Goal: Information Seeking & Learning: Find specific page/section

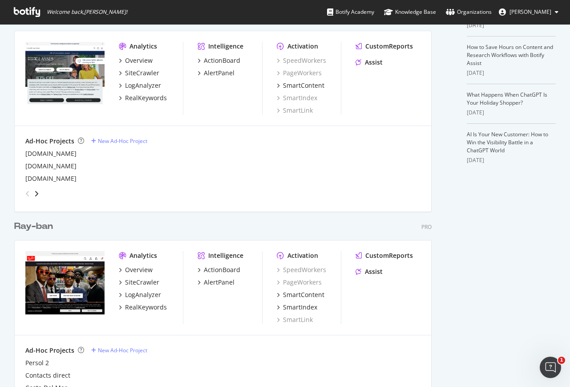
scroll to position [330, 0]
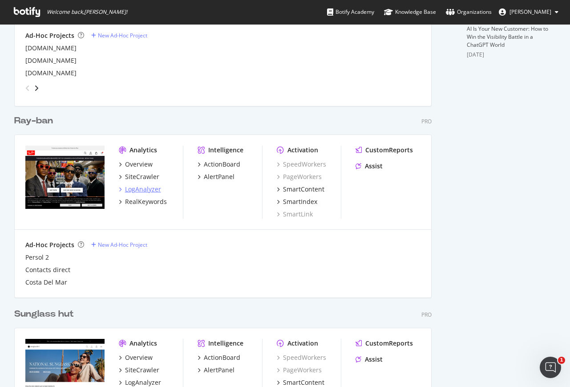
click at [148, 188] on div "LogAnalyzer" at bounding box center [143, 189] width 36 height 9
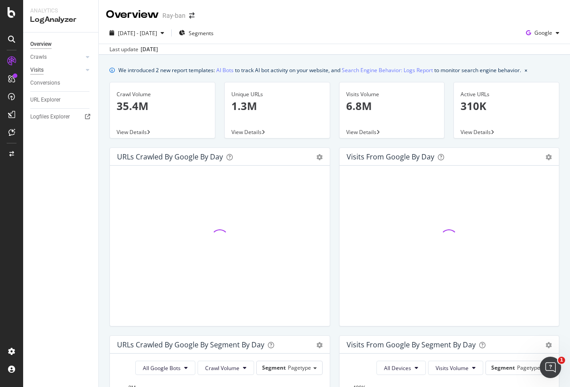
click at [43, 68] on div "Visits" at bounding box center [36, 69] width 13 height 9
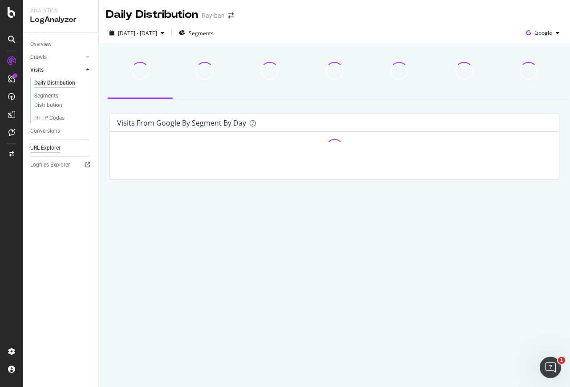
click at [57, 146] on div "URL Explorer" at bounding box center [45, 147] width 30 height 9
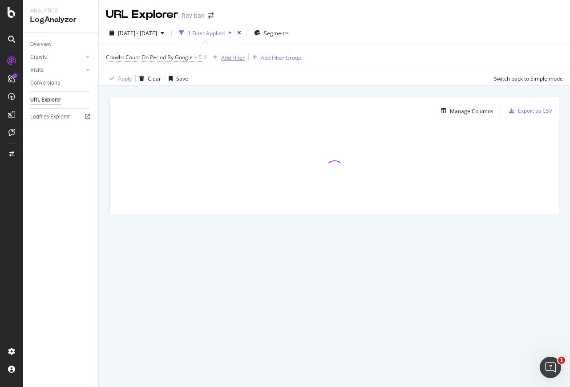
click at [233, 57] on div "Add Filter" at bounding box center [233, 58] width 24 height 8
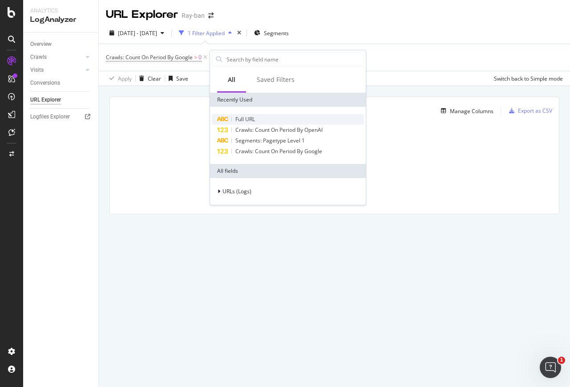
click at [250, 119] on span "Full URL" at bounding box center [246, 119] width 20 height 8
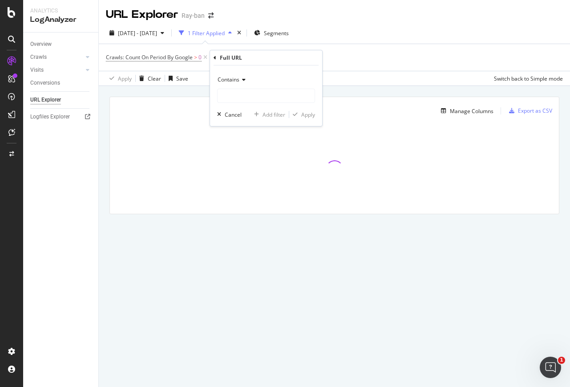
click at [225, 78] on span "Contains" at bounding box center [229, 80] width 22 height 8
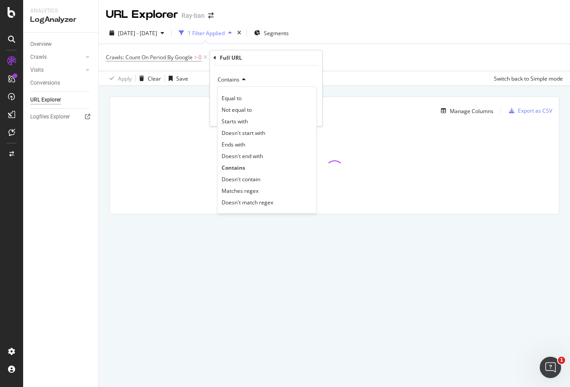
click at [228, 78] on span "Contains" at bounding box center [229, 80] width 22 height 8
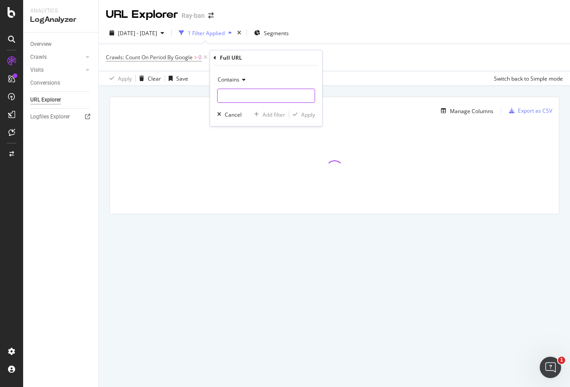
click at [227, 99] on input "text" at bounding box center [266, 96] width 97 height 14
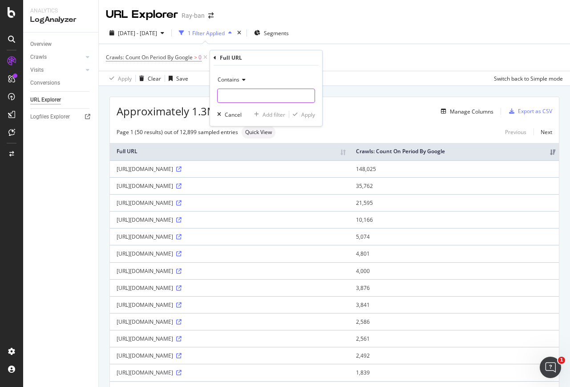
paste input "prescriptionService/uploadPrescription"
type input "prescriptionService/uploadPrescription"
click at [306, 112] on div "Apply" at bounding box center [308, 115] width 14 height 8
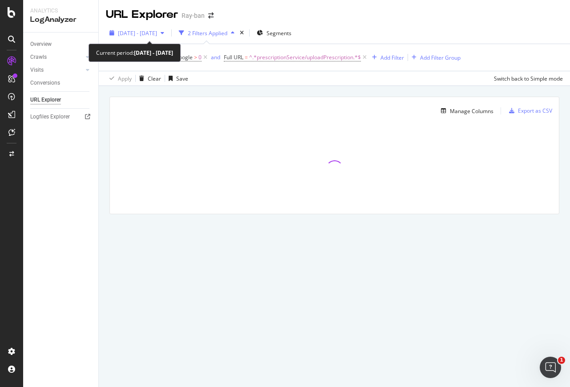
click at [157, 31] on span "[DATE] - [DATE]" at bounding box center [137, 33] width 39 height 8
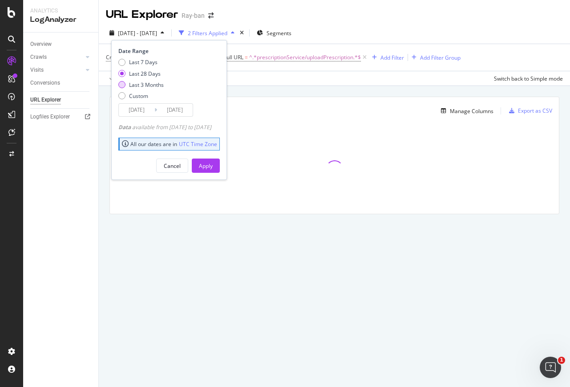
click at [149, 84] on div "Last 3 Months" at bounding box center [146, 85] width 35 height 8
type input "[DATE]"
click at [220, 167] on button "Apply" at bounding box center [206, 166] width 28 height 14
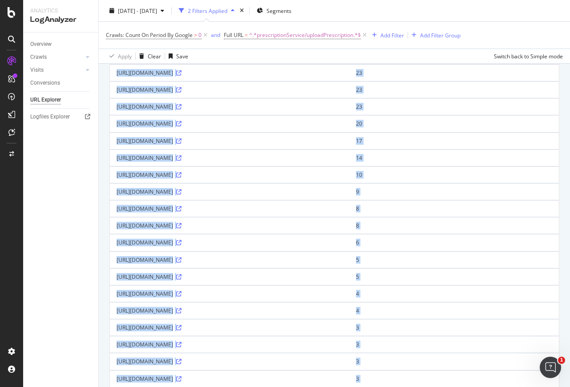
scroll to position [340, 0]
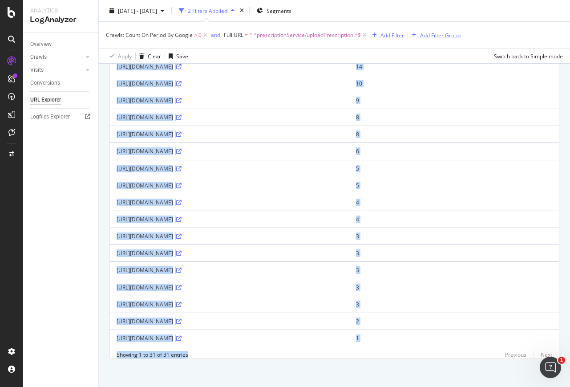
drag, startPoint x: 116, startPoint y: 170, endPoint x: 346, endPoint y: 341, distance: 286.2
click at [346, 341] on tbody "[URL][DOMAIN_NAME] 124 [URL][DOMAIN_NAME] 114 [URL][DOMAIN_NAME] 103 [URL][DOMA…" at bounding box center [334, 83] width 449 height 526
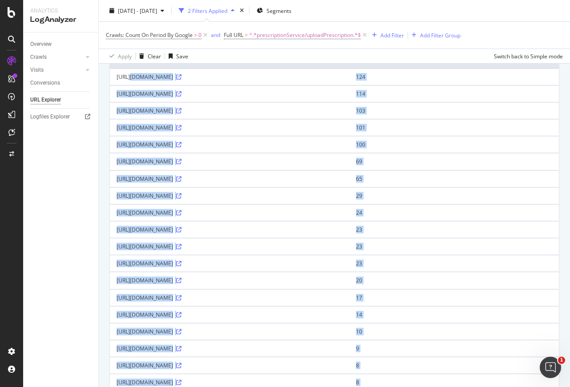
scroll to position [0, 0]
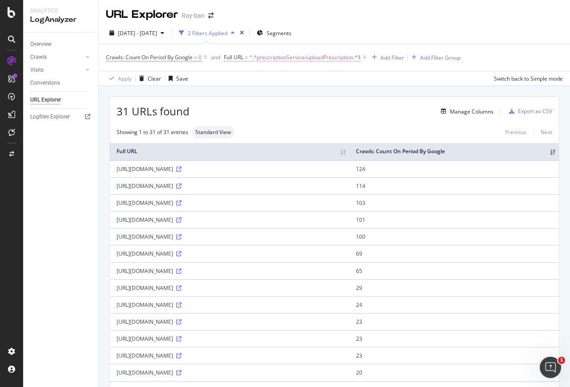
click at [306, 58] on span "^.*prescriptionService/uploadPrescription.*$" at bounding box center [305, 57] width 112 height 12
click at [233, 76] on span "Contains" at bounding box center [243, 78] width 22 height 8
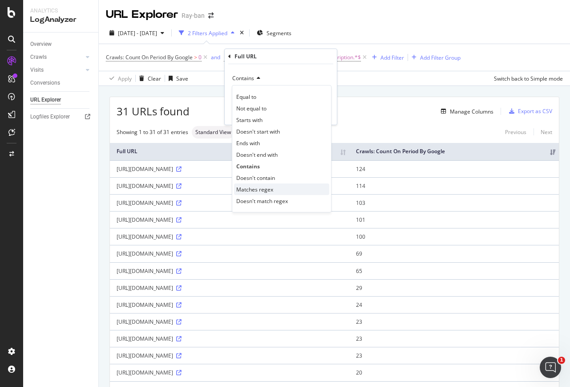
click at [270, 191] on span "Matches regex" at bounding box center [254, 190] width 37 height 8
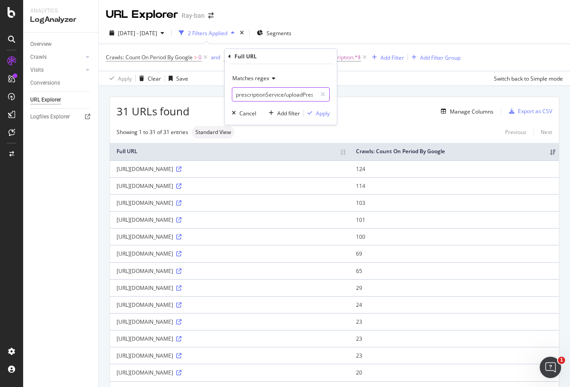
drag, startPoint x: 289, startPoint y: 92, endPoint x: 285, endPoint y: 98, distance: 7.0
click at [285, 98] on input "prescriptionService/uploadPrescription" at bounding box center [274, 94] width 84 height 14
click at [297, 97] on input "puploadPrescription" at bounding box center [274, 94] width 84 height 14
paste input "manualPrescription"
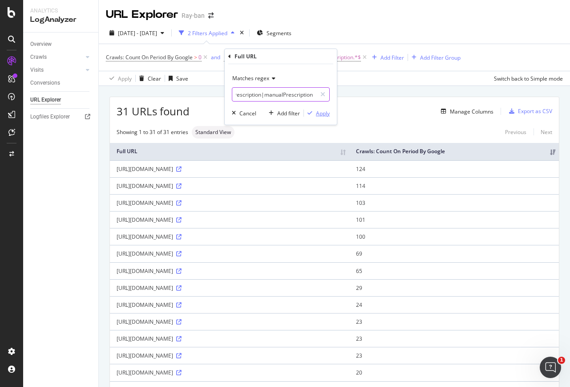
type input "puploadPrescription|manualPrescription"
click at [325, 115] on div "Apply" at bounding box center [323, 114] width 14 height 8
click at [171, 171] on div "[URL][DOMAIN_NAME]" at bounding box center [230, 169] width 226 height 8
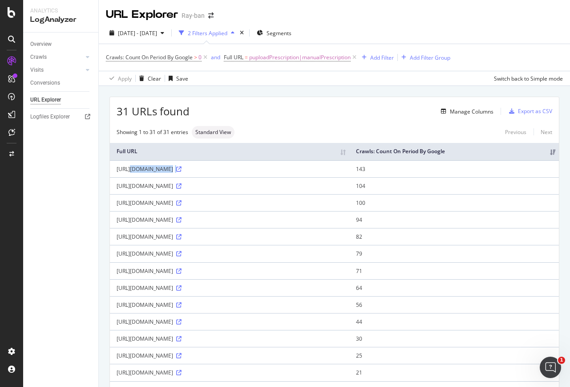
click at [171, 171] on div "[URL][DOMAIN_NAME]" at bounding box center [230, 169] width 226 height 8
copy div "[URL][DOMAIN_NAME]"
